Goal: Task Accomplishment & Management: Manage account settings

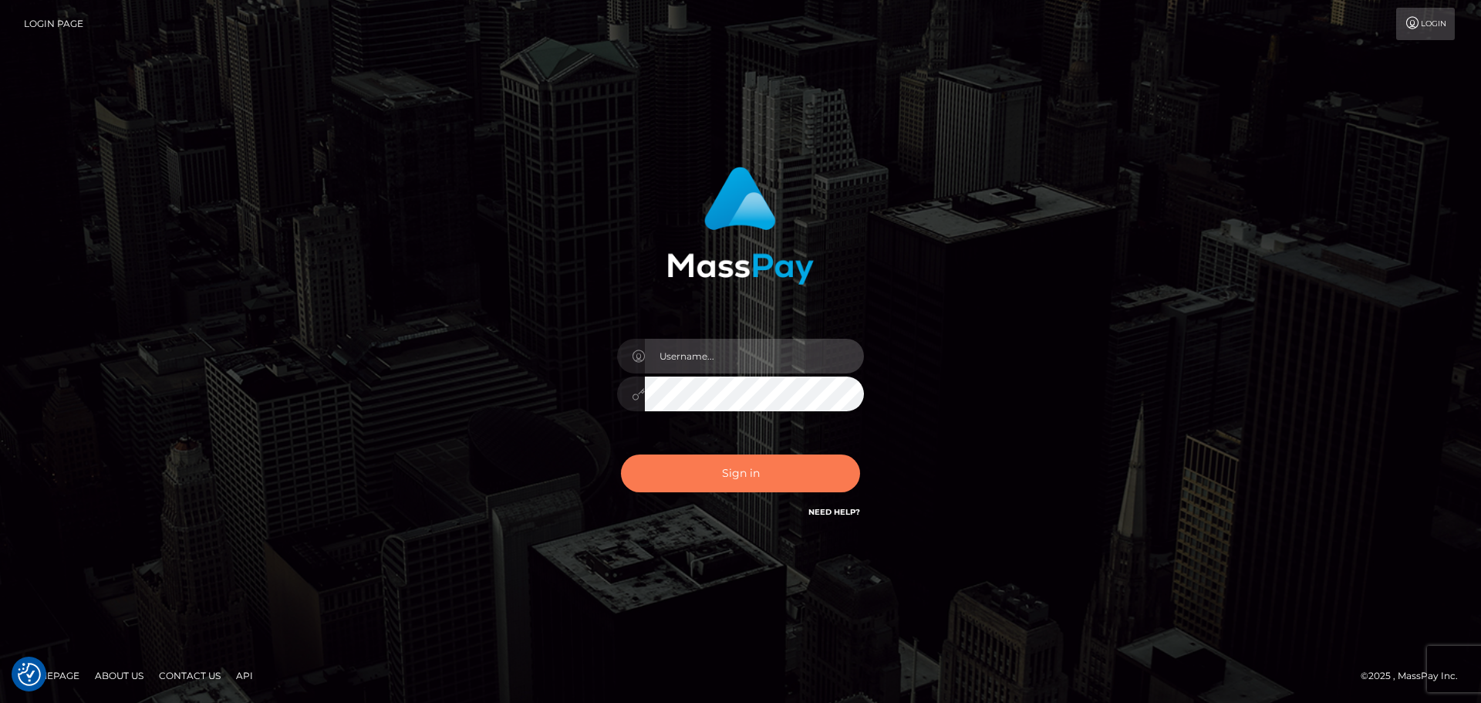
type input "Victor.rollacan"
click at [760, 475] on button "Sign in" at bounding box center [740, 473] width 239 height 38
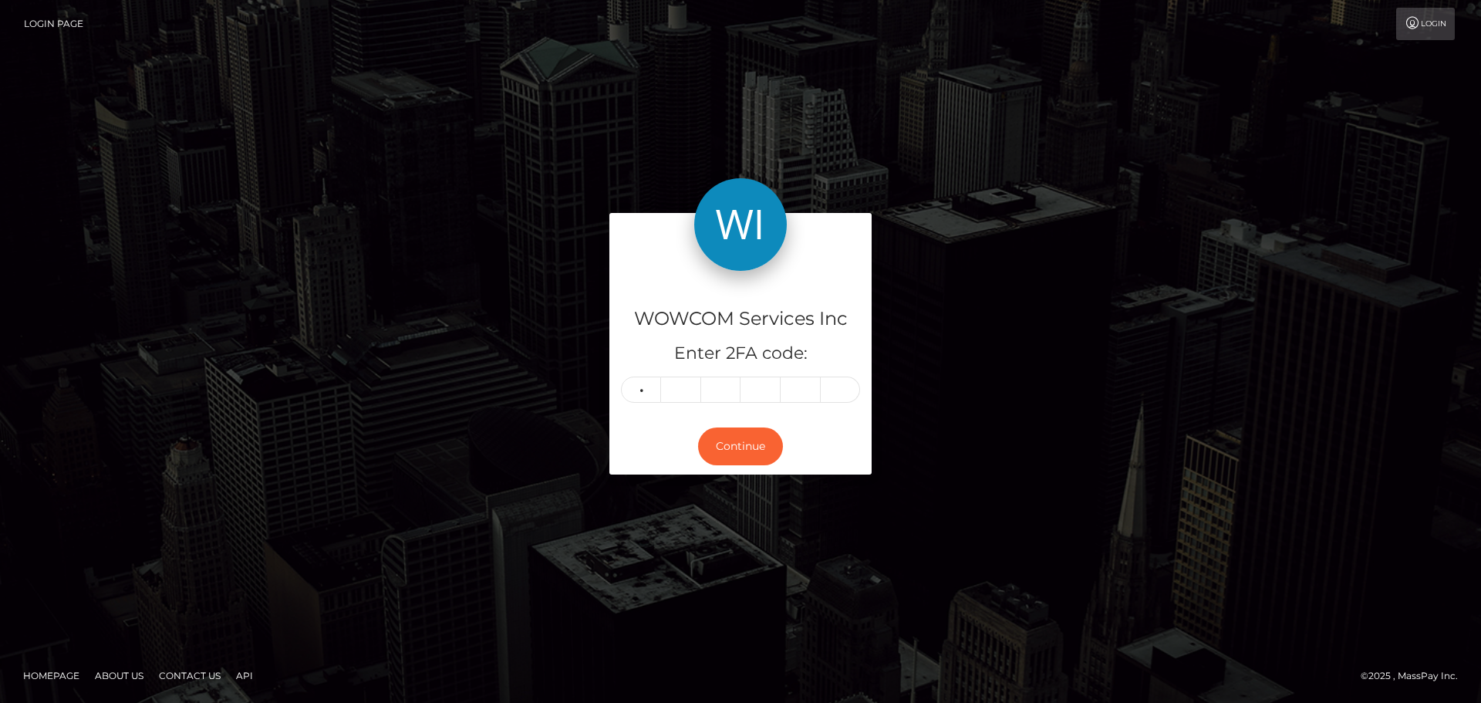
type input "0"
type input "4"
type input "6"
type input "0"
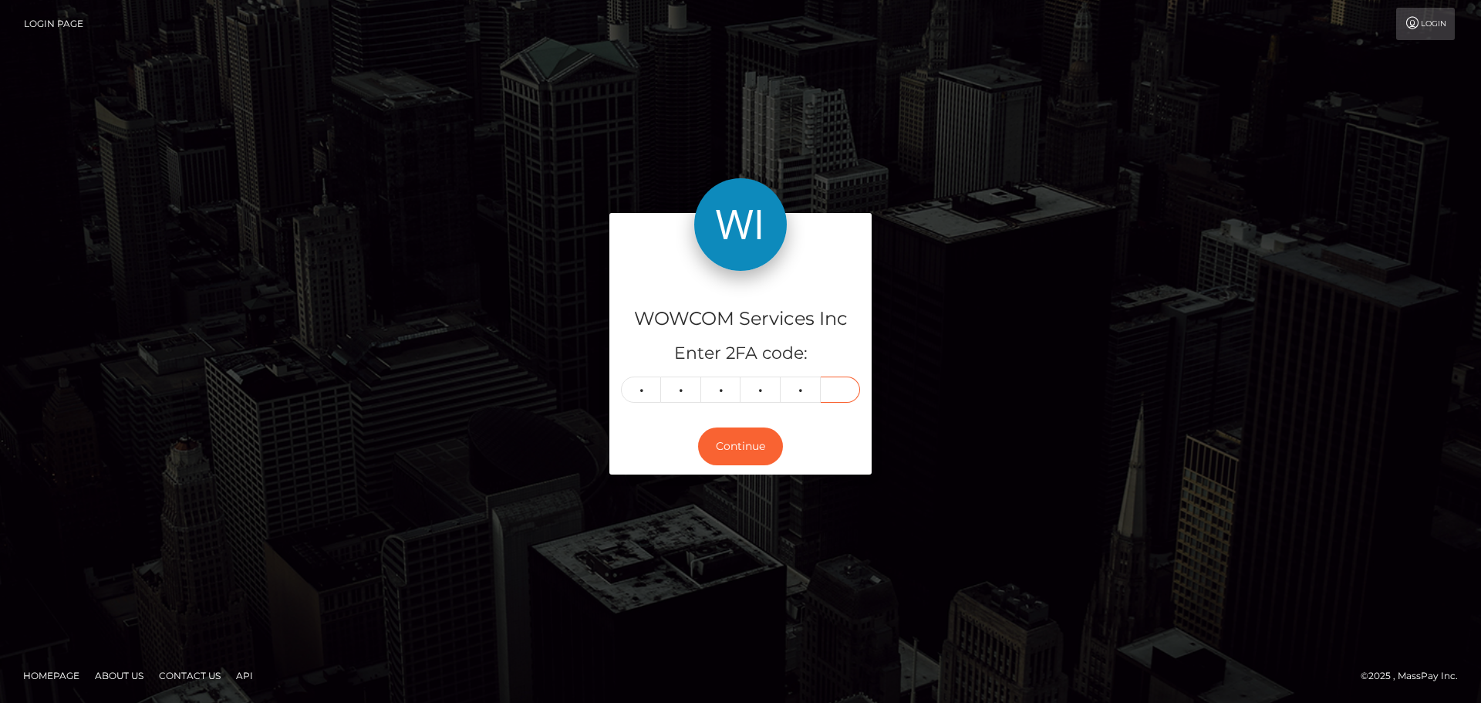
type input "4"
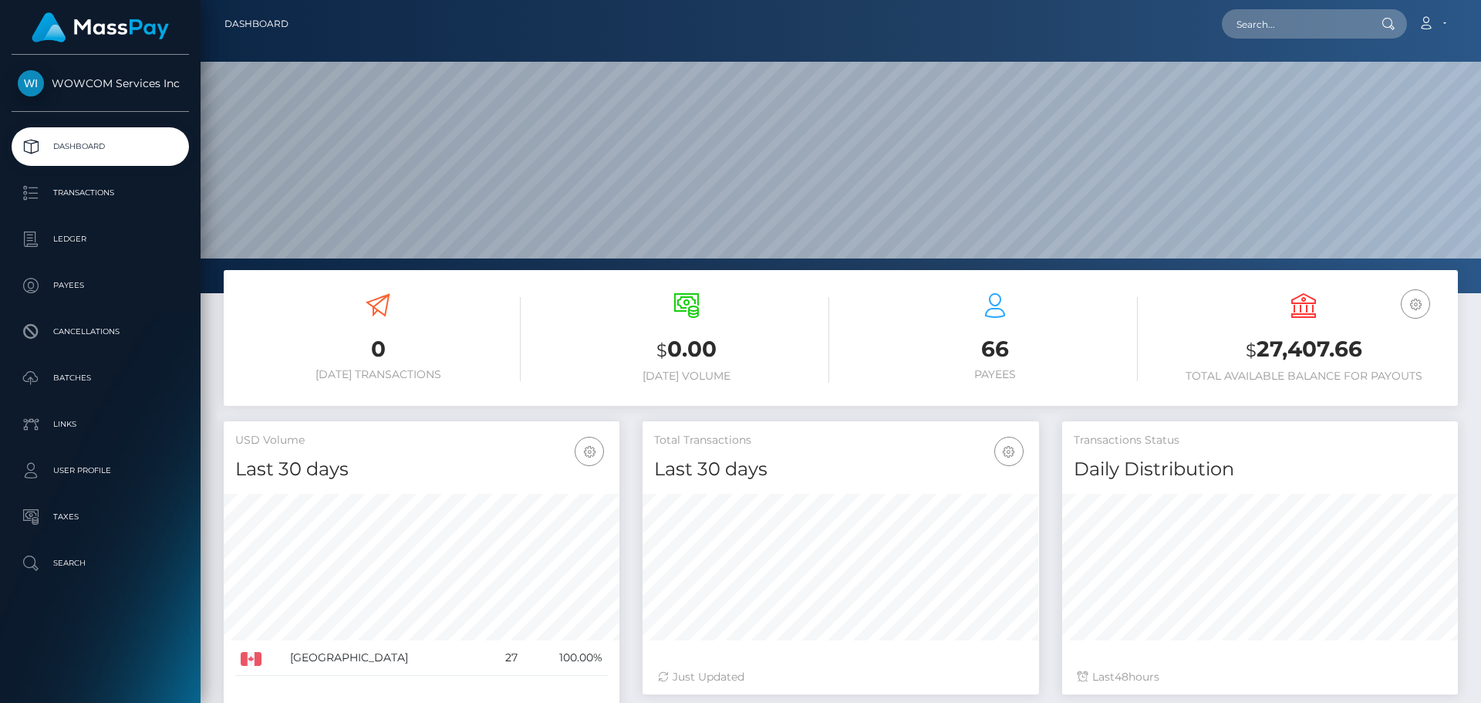
scroll to position [274, 397]
click at [1319, 354] on h3 "$ 27,407.66" at bounding box center [1303, 350] width 285 height 32
copy h3 "27,407.66"
click at [1452, 17] on link "Account" at bounding box center [1433, 24] width 46 height 32
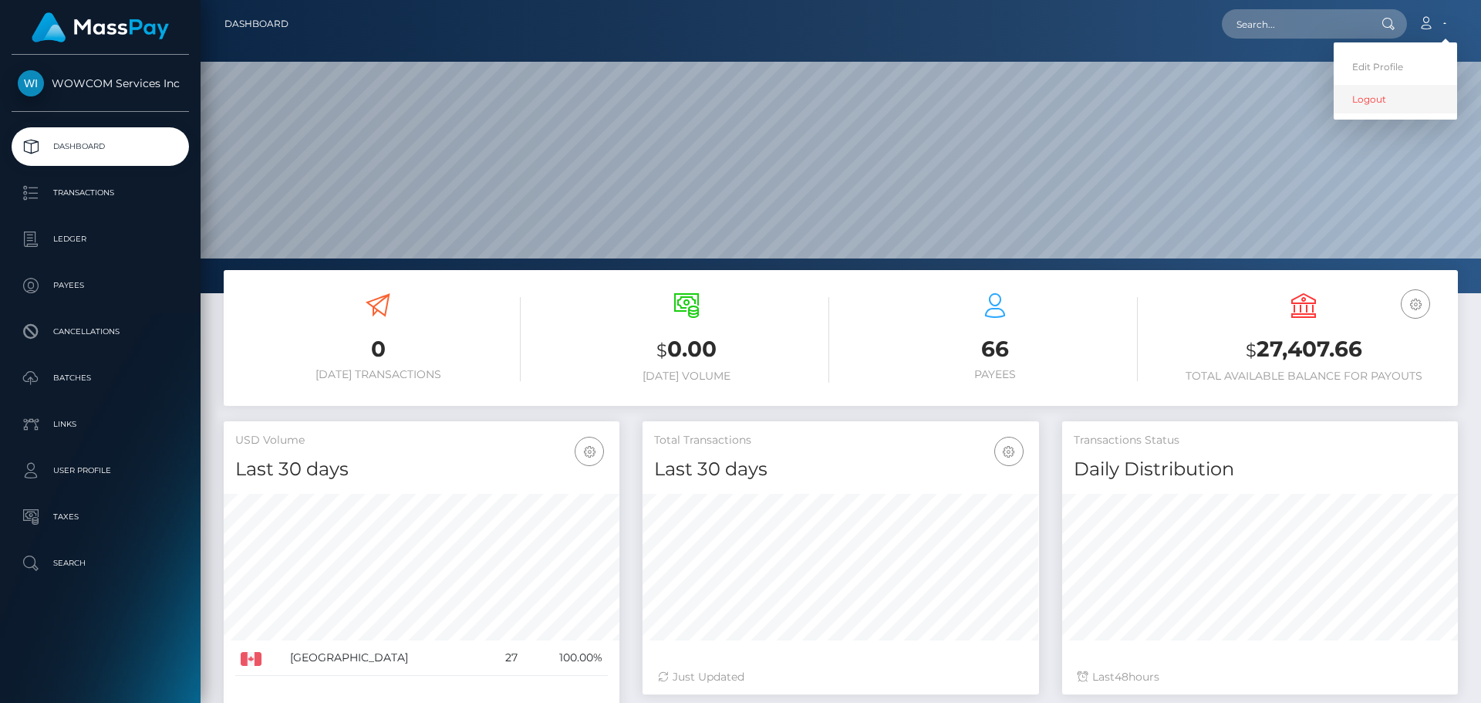
click at [1397, 97] on link "Logout" at bounding box center [1395, 99] width 123 height 29
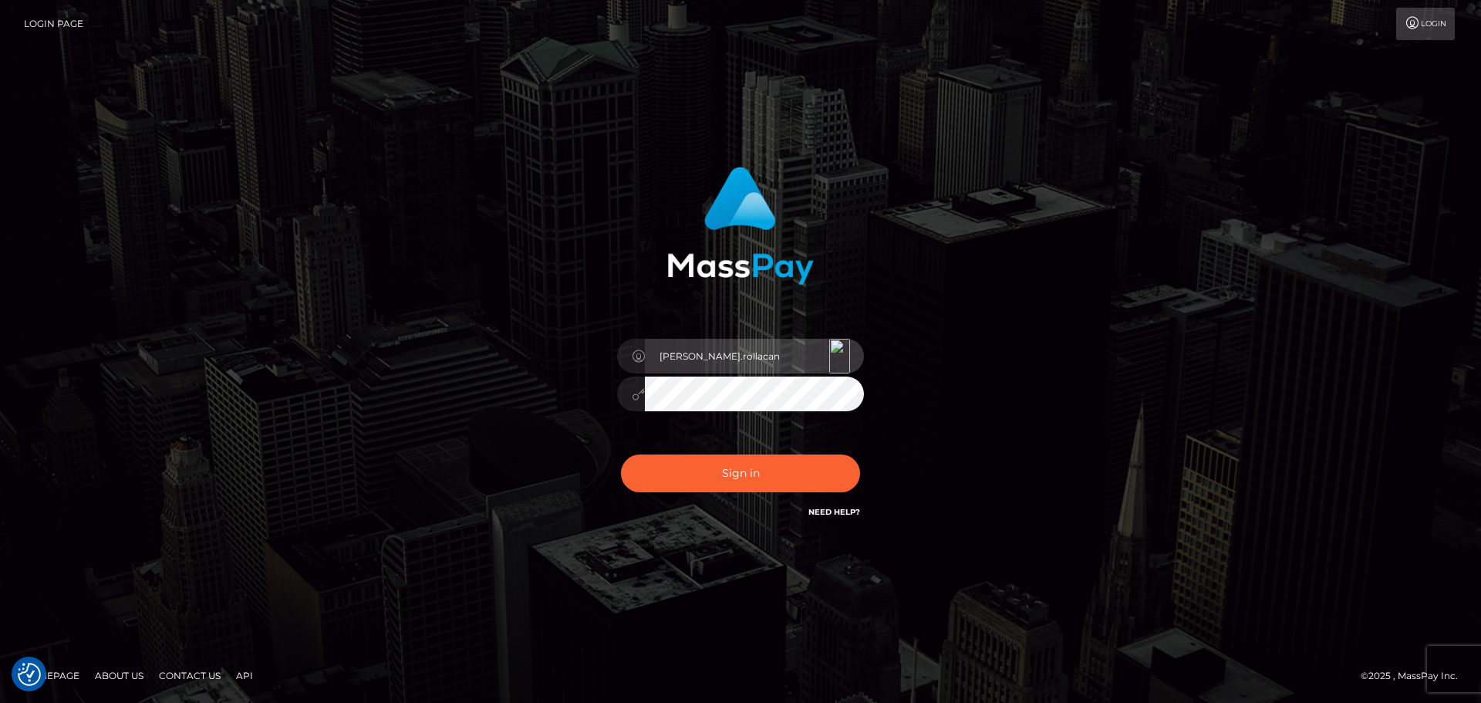
click at [761, 353] on input "Victor.rollacan" at bounding box center [754, 356] width 219 height 35
type input "Victor.wowcan2"
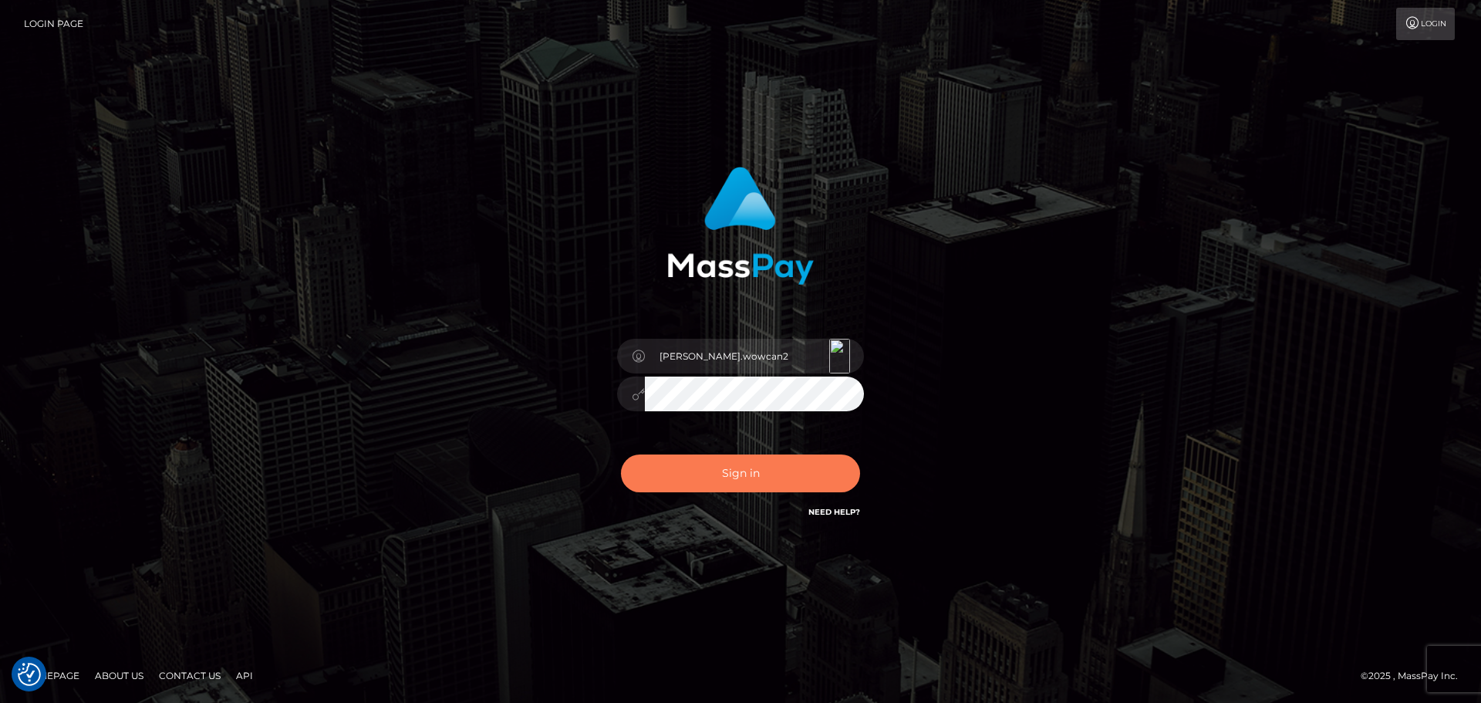
click at [786, 468] on button "Sign in" at bounding box center [740, 473] width 239 height 38
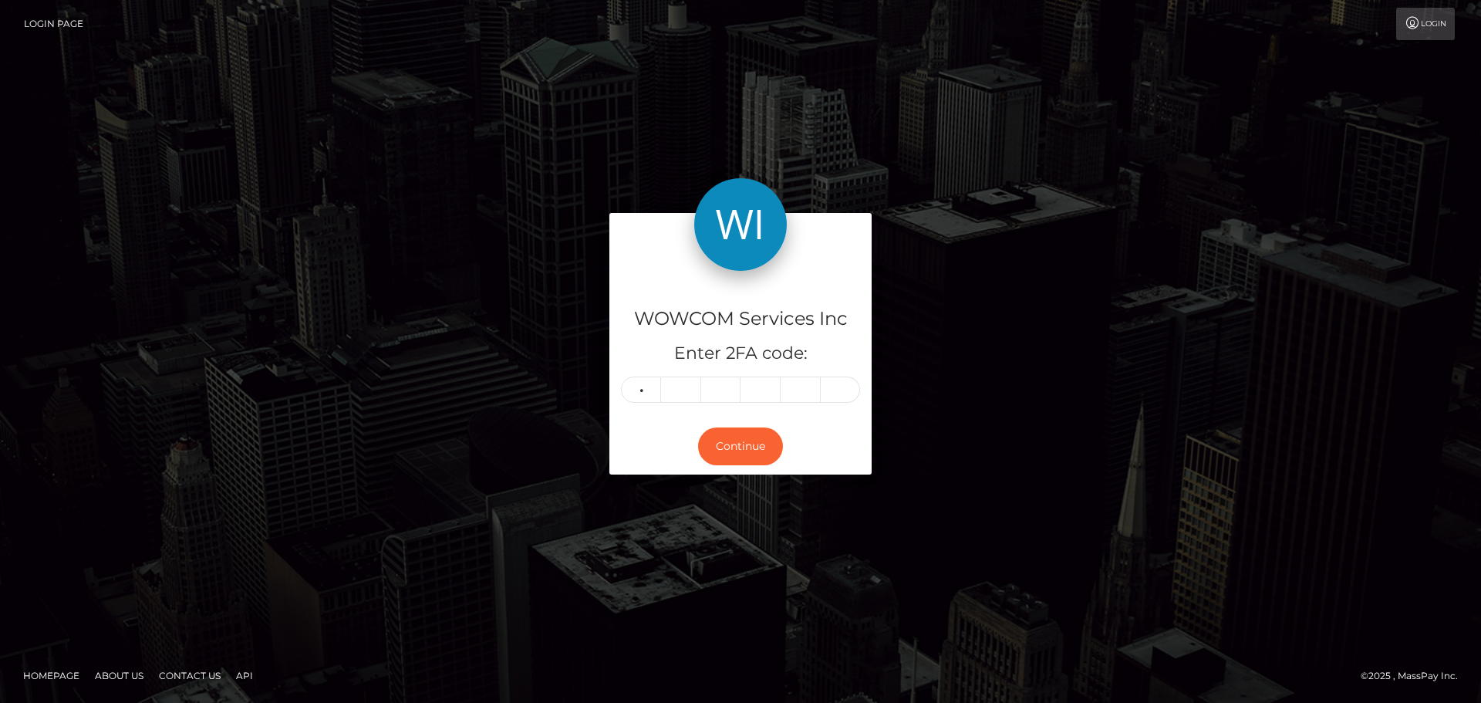
type input "1"
type input "8"
type input "7"
type input "1"
type input "7"
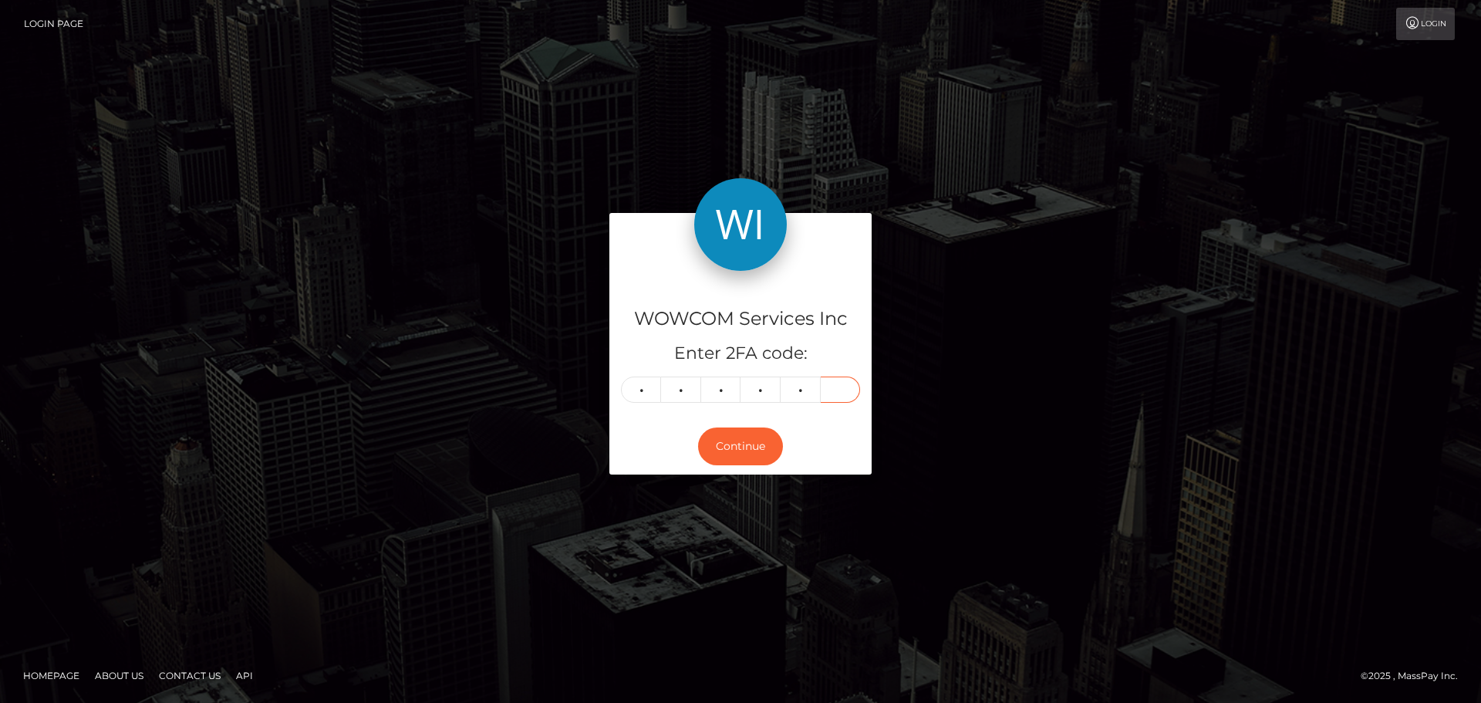
type input "7"
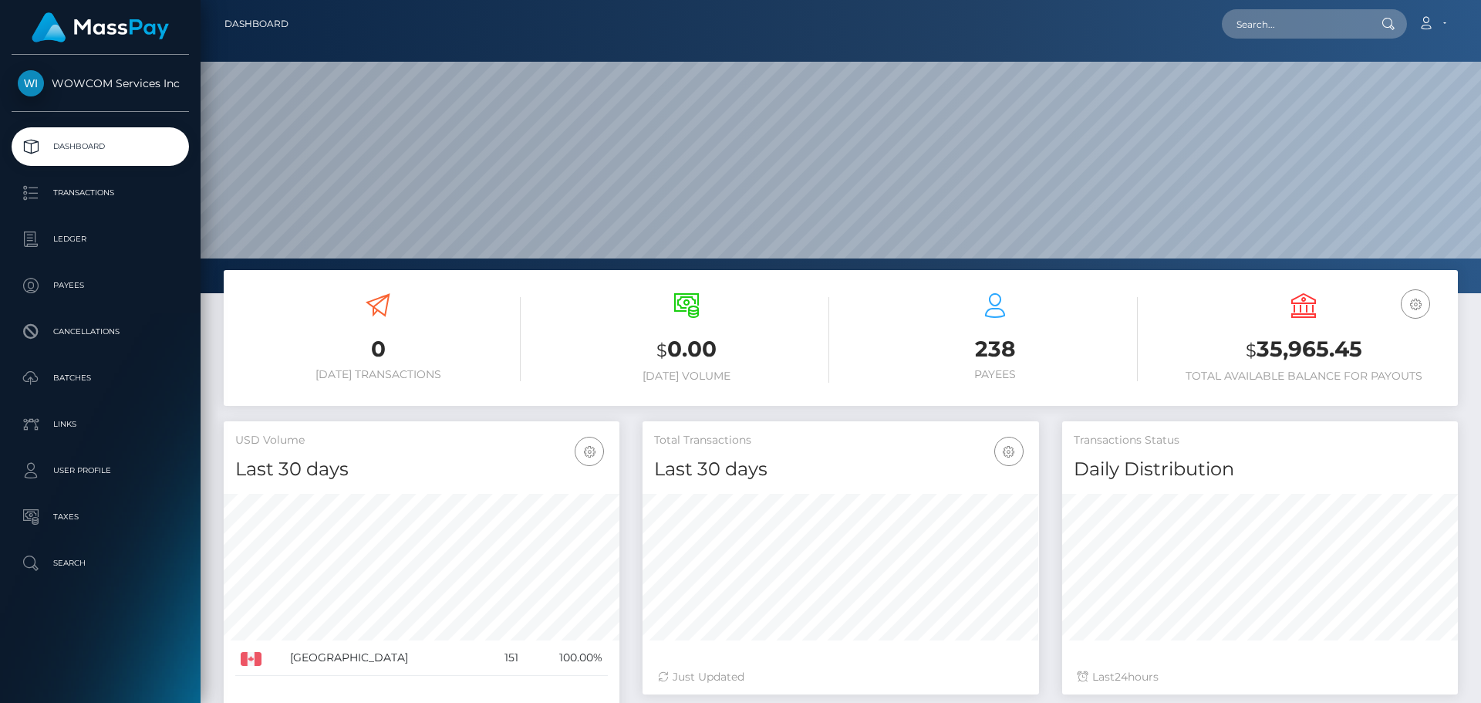
scroll to position [274, 397]
click at [1296, 350] on h3 "$ 35,965.45" at bounding box center [1303, 350] width 285 height 32
copy h3 "35,965.45"
